Goal: Transaction & Acquisition: Obtain resource

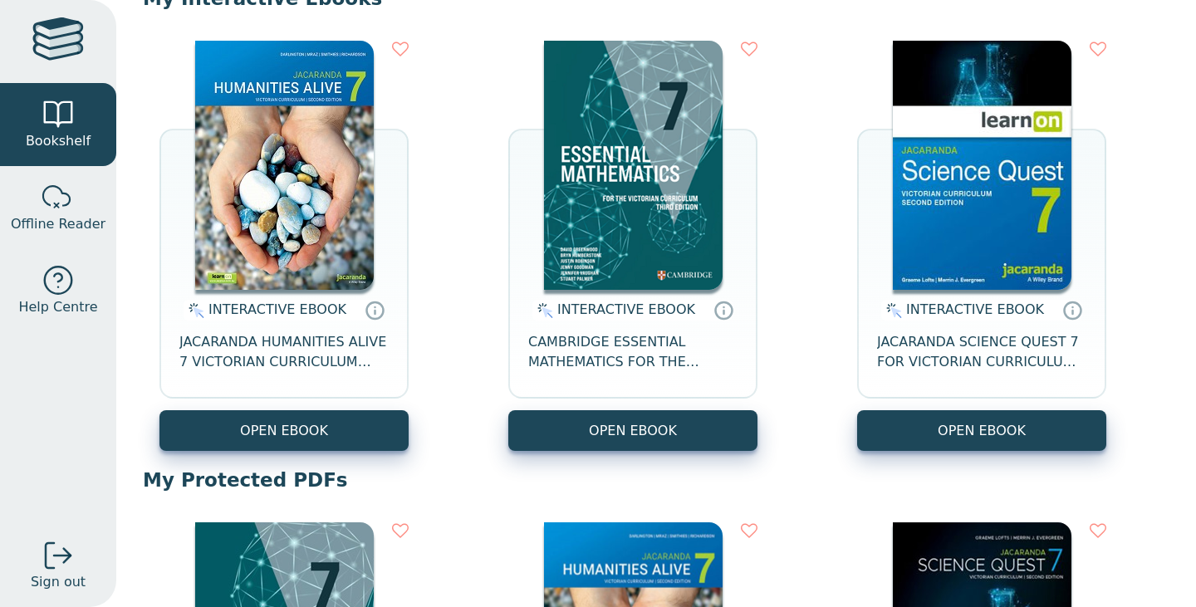
scroll to position [189, 0]
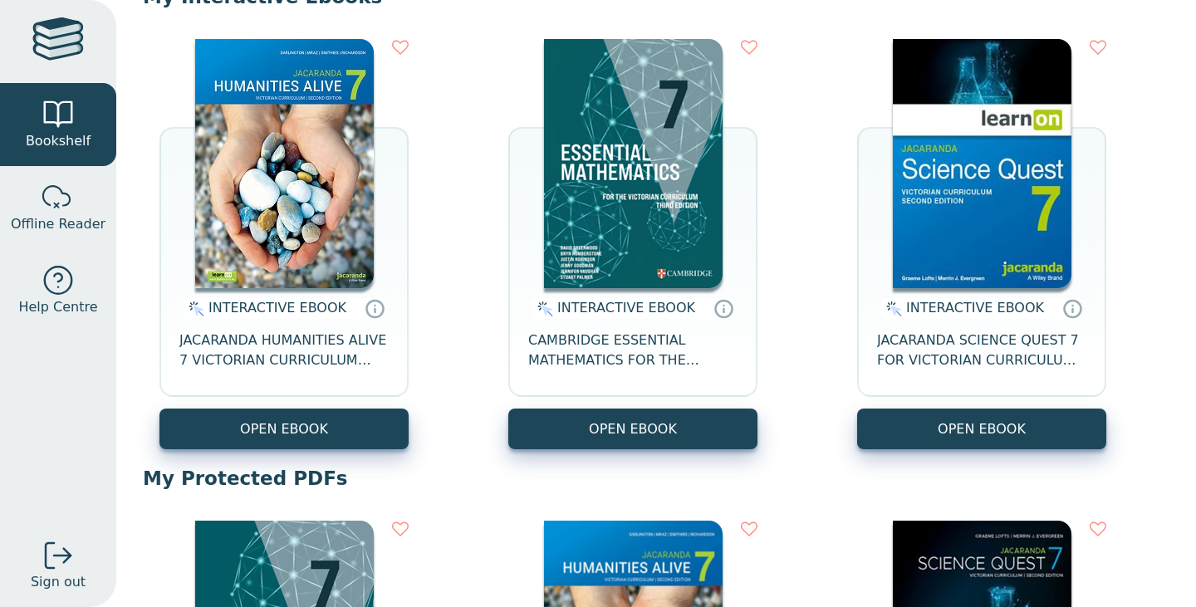
click at [333, 228] on img at bounding box center [284, 163] width 179 height 249
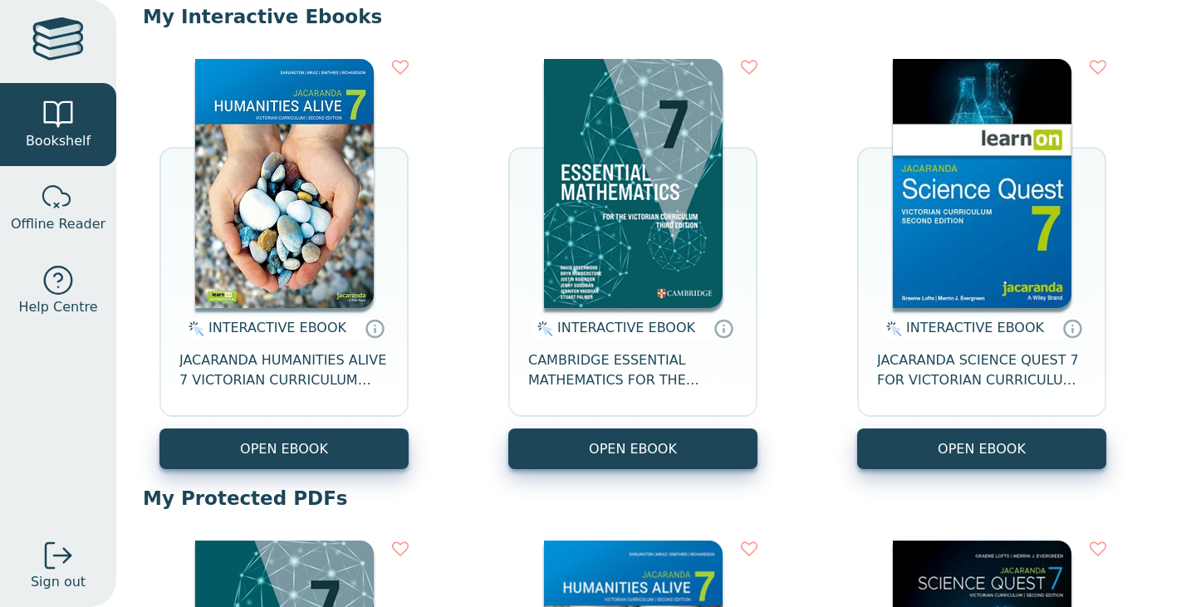
scroll to position [74, 0]
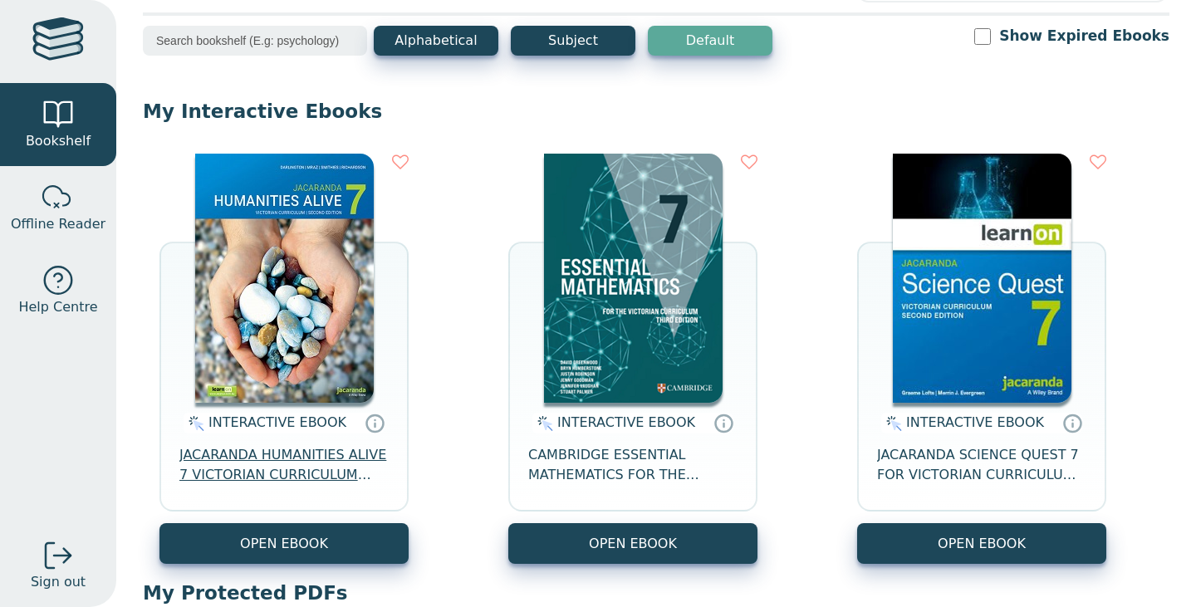
click at [302, 476] on span "JACARANDA HUMANITIES ALIVE 7 VICTORIAN CURRICULUM LEARNON EBOOK 2E" at bounding box center [283, 465] width 209 height 40
